Goal: Use online tool/utility: Utilize a website feature to perform a specific function

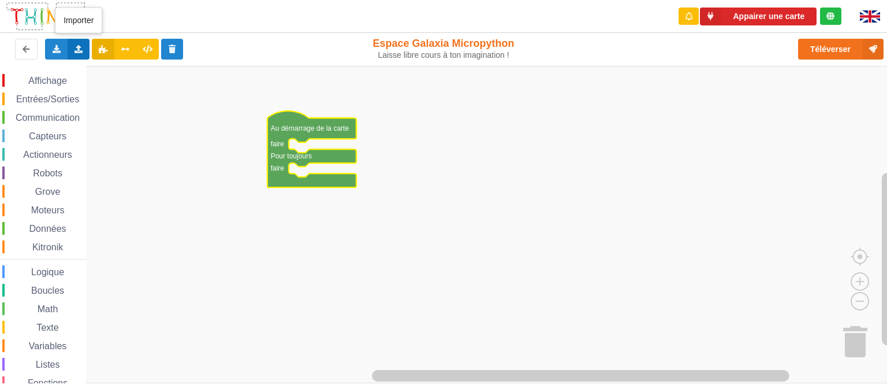
click at [80, 50] on icon at bounding box center [79, 48] width 10 height 7
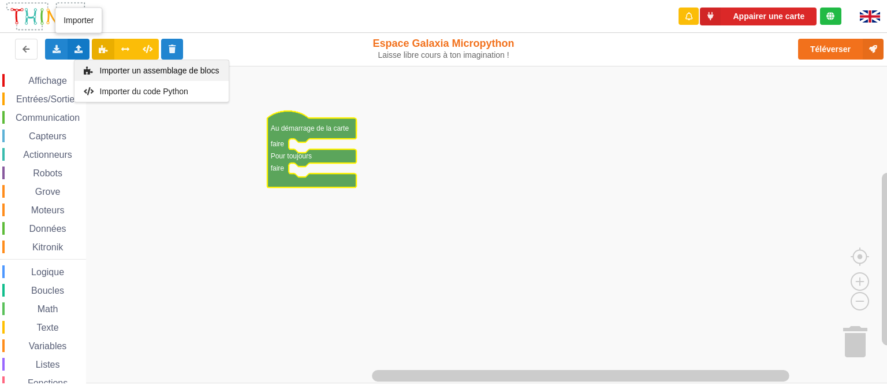
click at [204, 75] on span "Importer un assemblage de blocs" at bounding box center [159, 70] width 120 height 9
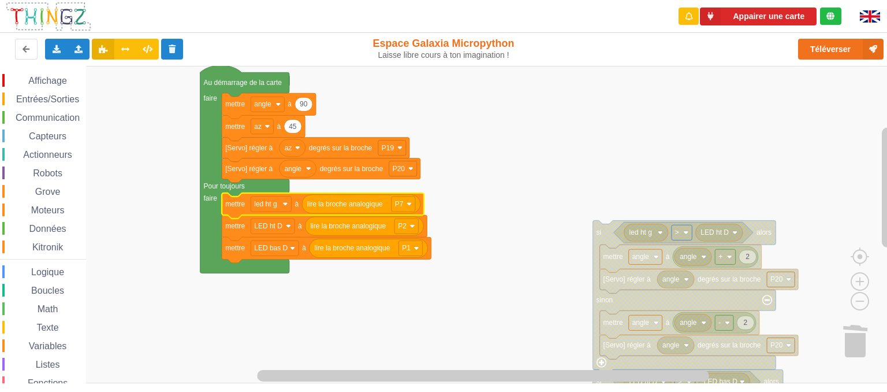
click at [48, 76] on span "Affichage" at bounding box center [48, 81] width 42 height 10
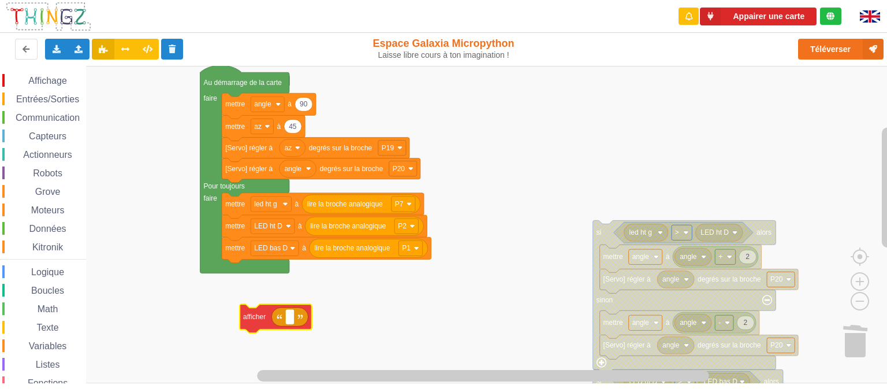
click at [253, 317] on div "Affichage Entrées/Sorties Communication Capteurs Actionneurs Robots Grove Moteu…" at bounding box center [447, 225] width 895 height 318
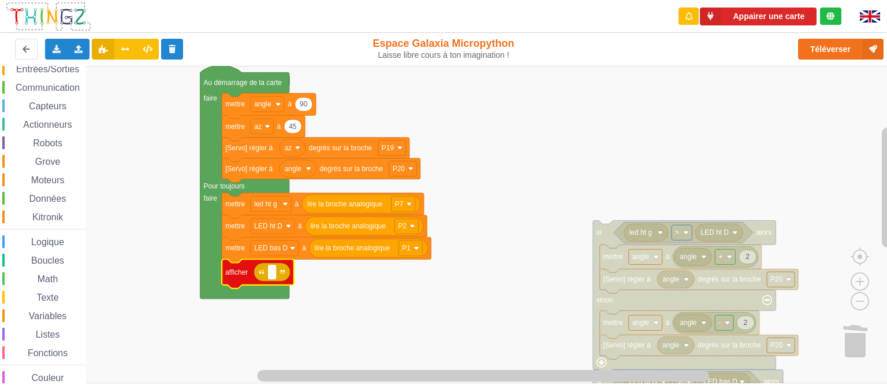
scroll to position [42, 0]
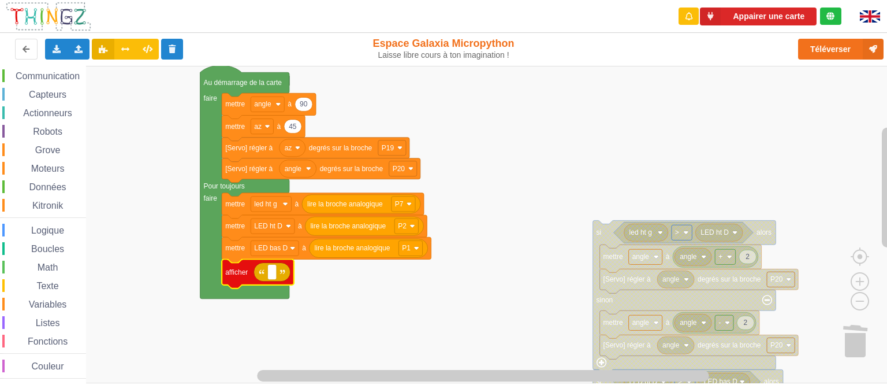
click at [51, 291] on div "Texte" at bounding box center [44, 285] width 84 height 13
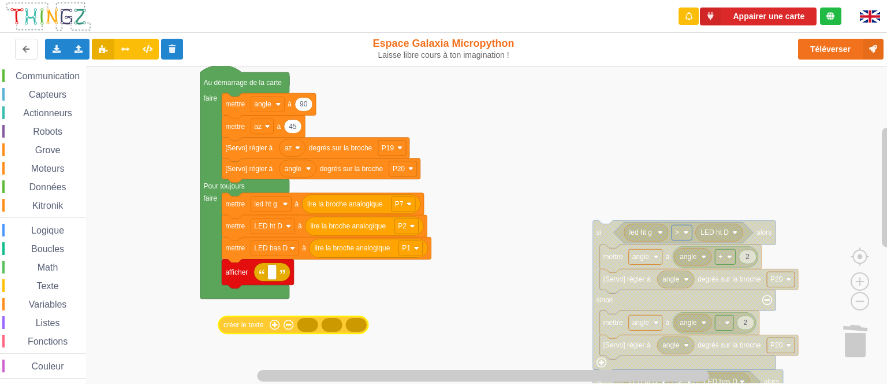
click at [233, 327] on div "Affichage Entrées/Sorties Communication Capteurs Actionneurs Robots Grove Moteu…" at bounding box center [447, 225] width 895 height 318
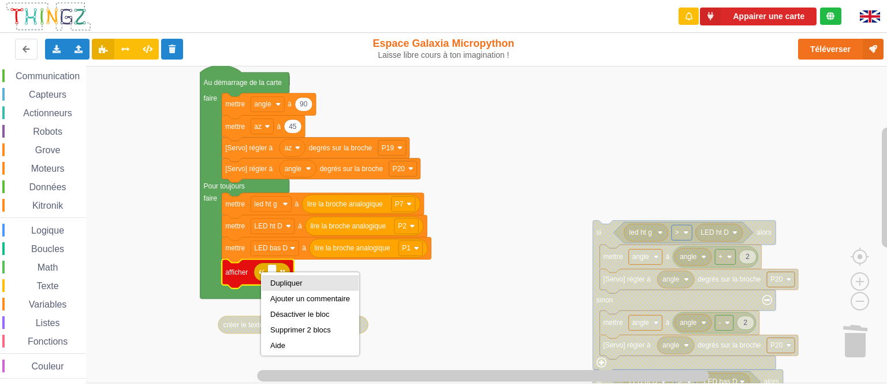
click at [277, 282] on div "Dupliquer" at bounding box center [310, 282] width 80 height 9
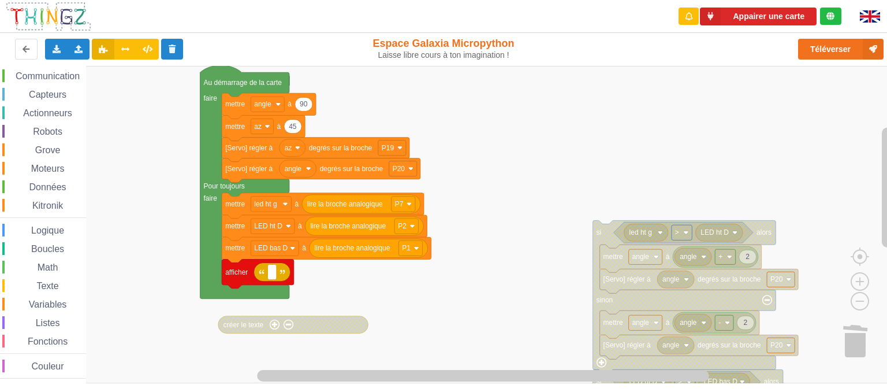
click at [58, 289] on span "Texte" at bounding box center [47, 286] width 25 height 10
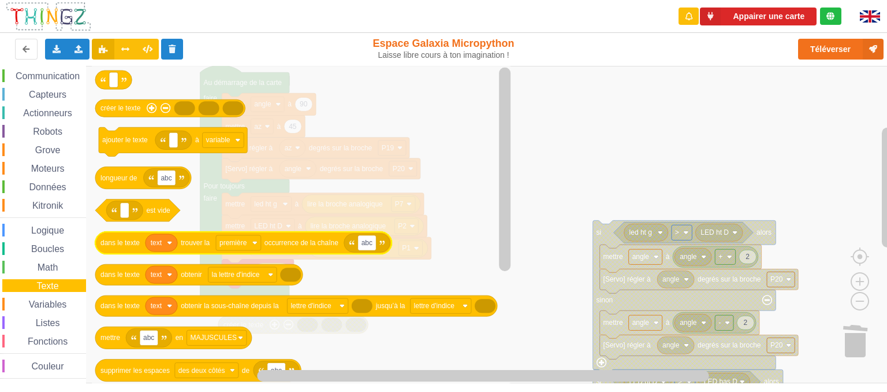
click at [192, 195] on icon "créer le texte ajouter le texte à variable abc longueur de est vide text abc da…" at bounding box center [303, 224] width 422 height 317
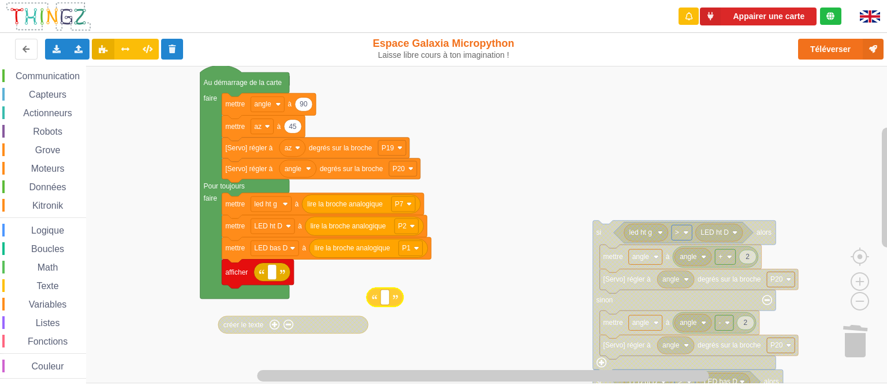
click at [397, 299] on div "Affichage Entrées/Sorties Communication Capteurs Actionneurs Robots Grove Moteu…" at bounding box center [447, 225] width 895 height 318
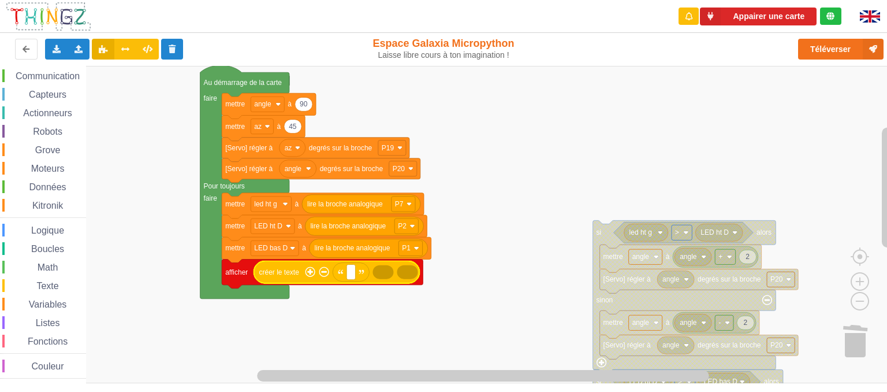
click at [358, 293] on rect "Espace de travail de Blocky" at bounding box center [447, 224] width 895 height 317
click at [350, 275] on text "Espace de travail de Blocky" at bounding box center [351, 272] width 2 height 8
type input "H G"
click at [311, 278] on icon "Espace de travail de Blocky" at bounding box center [342, 271] width 176 height 22
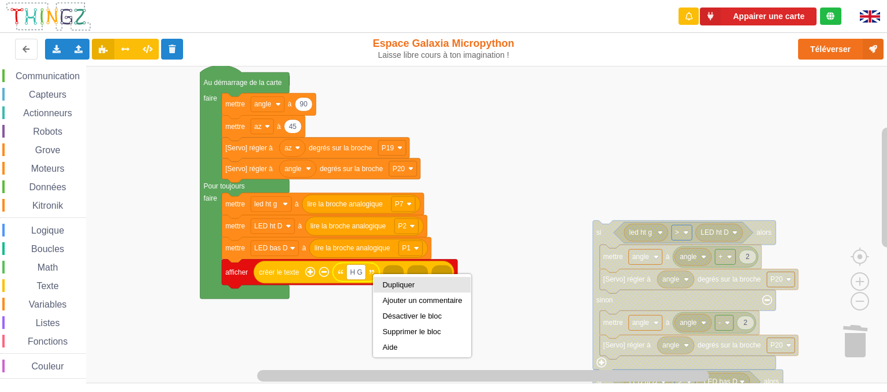
click at [400, 287] on div "Dupliquer" at bounding box center [422, 284] width 80 height 9
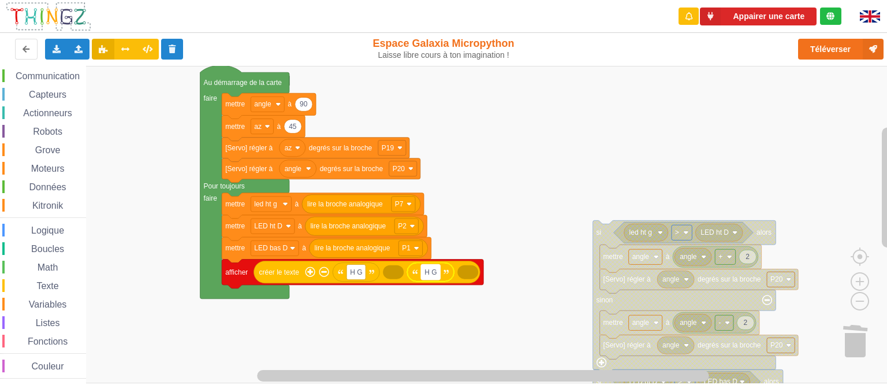
click at [433, 271] on text "H G" at bounding box center [430, 272] width 12 height 8
click at [437, 274] on input "H G" at bounding box center [430, 271] width 19 height 15
type input "H D :"
click at [366, 271] on icon "Espace de travail de Blocky" at bounding box center [356, 271] width 47 height 18
click at [364, 271] on rect "Espace de travail de Blocky" at bounding box center [355, 271] width 19 height 15
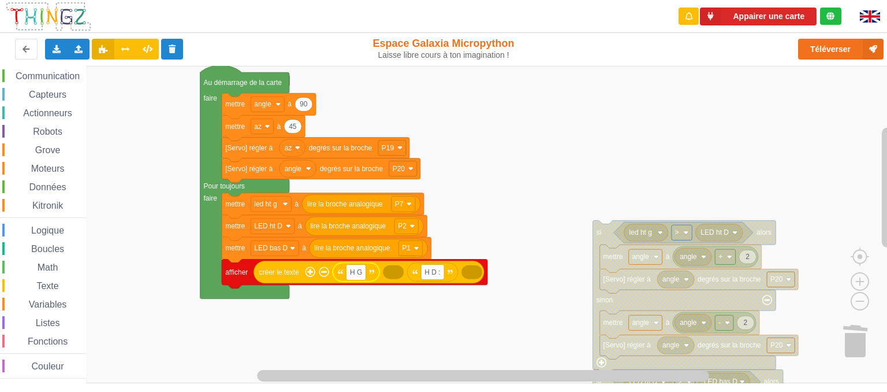
click at [359, 272] on input "H G" at bounding box center [355, 271] width 19 height 15
type input "H G :"
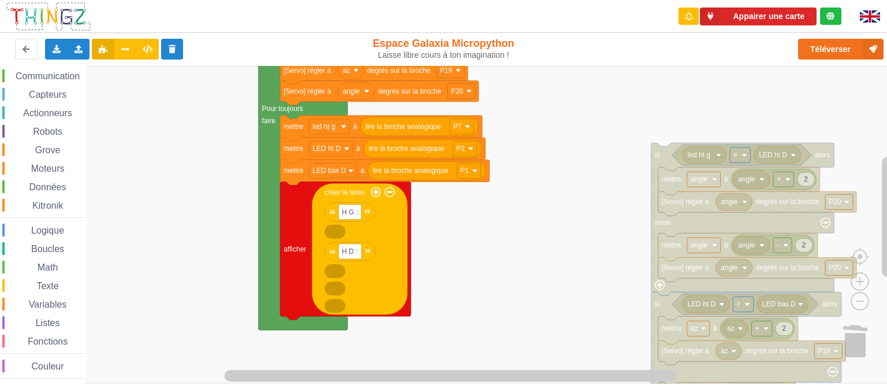
click at [563, 222] on div "Affichage Entrées/Sorties Communication Capteurs Actionneurs Robots Grove Moteu…" at bounding box center [447, 225] width 895 height 318
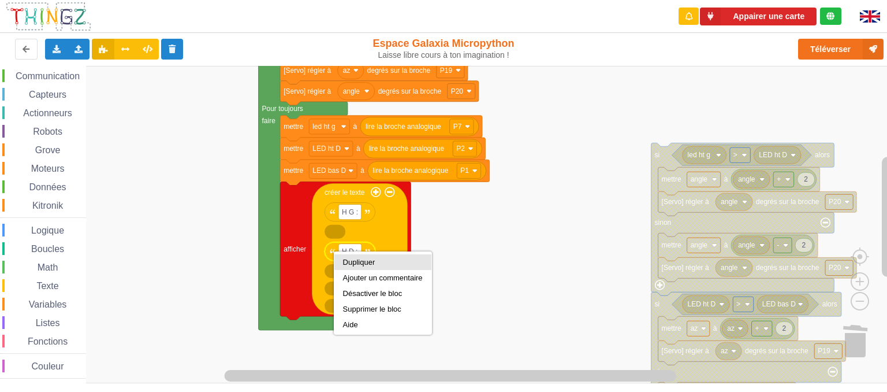
click at [349, 266] on div "Dupliquer" at bounding box center [383, 262] width 80 height 9
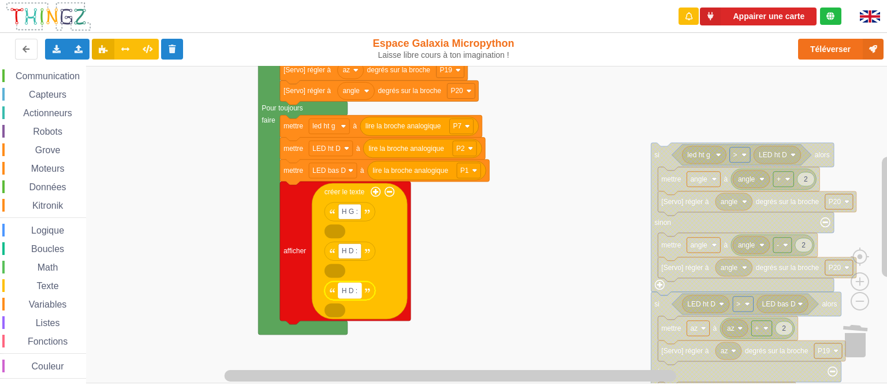
click at [352, 292] on text "H D :" at bounding box center [350, 290] width 16 height 8
click at [352, 290] on input "H D :" at bounding box center [349, 290] width 23 height 15
type input "B D :"
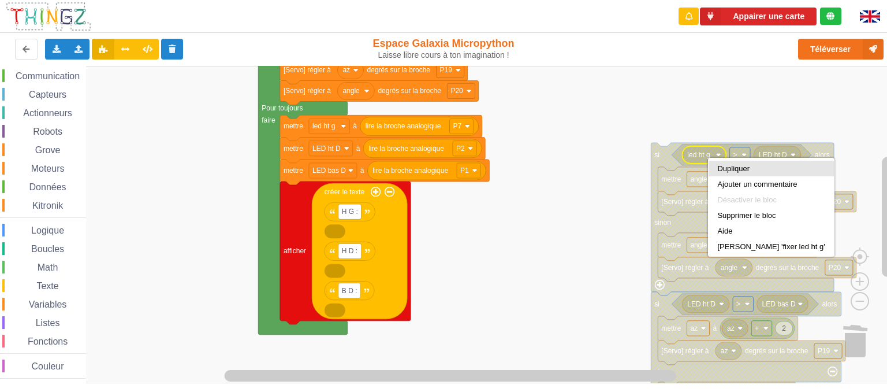
click at [722, 165] on div "Dupliquer" at bounding box center [770, 168] width 107 height 9
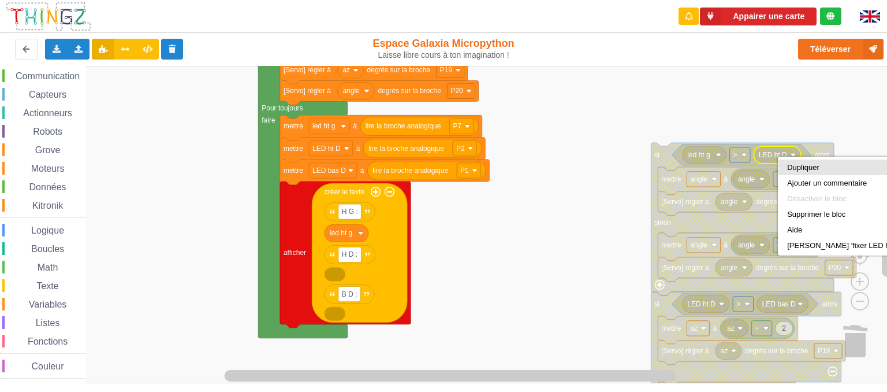
click at [805, 171] on div "Dupliquer" at bounding box center [843, 167] width 113 height 9
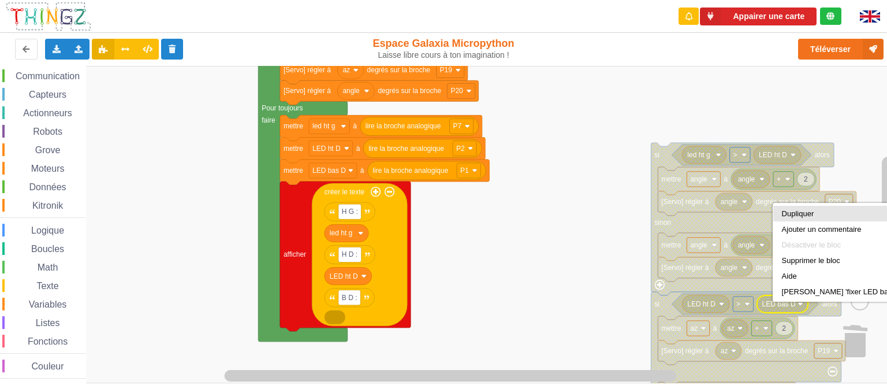
click at [807, 213] on div "Dupliquer" at bounding box center [842, 213] width 120 height 9
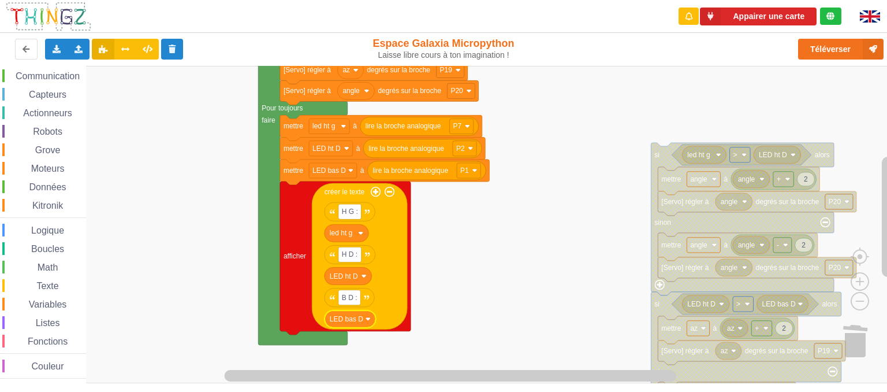
click at [534, 258] on rect "Espace de travail de Blocky" at bounding box center [447, 224] width 895 height 317
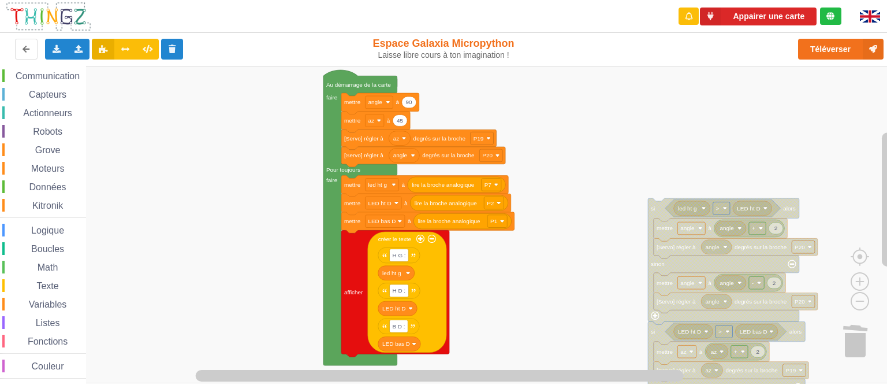
click at [590, 171] on div "Affichage Entrées/Sorties Communication Capteurs Actionneurs Robots Grove Moteu…" at bounding box center [447, 225] width 895 height 318
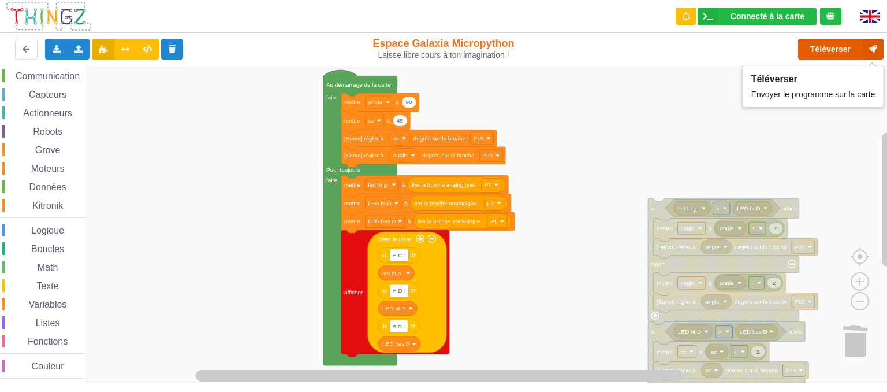
click at [832, 49] on button "Téléverser" at bounding box center [840, 49] width 85 height 21
